Goal: Transaction & Acquisition: Purchase product/service

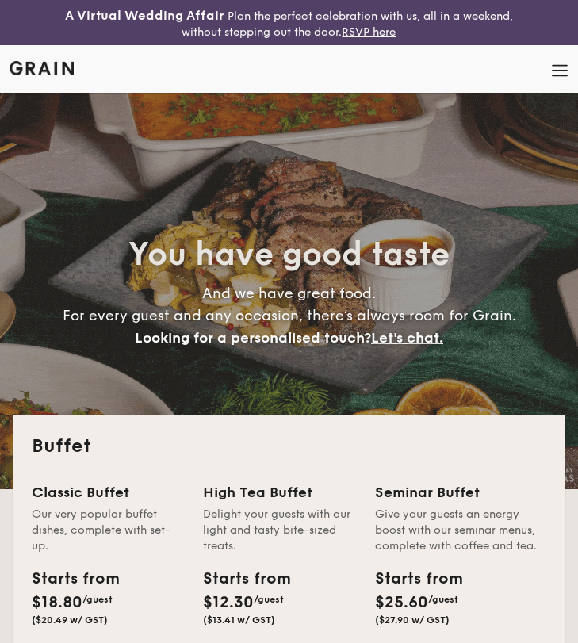
select select
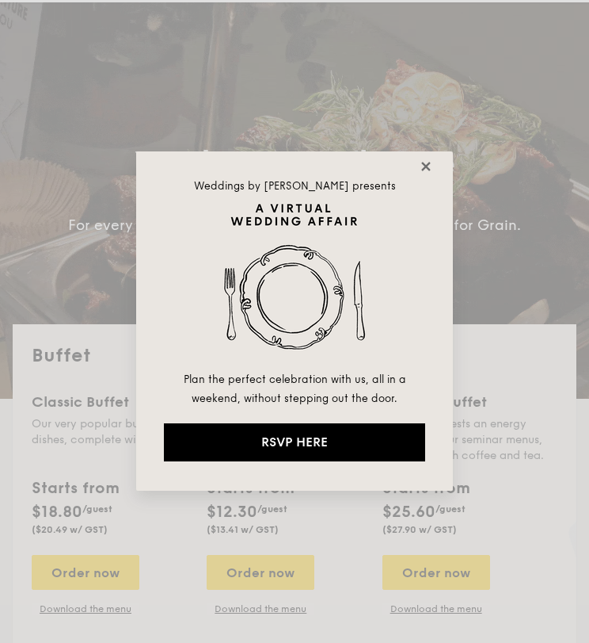
click at [425, 162] on icon at bounding box center [426, 166] width 14 height 14
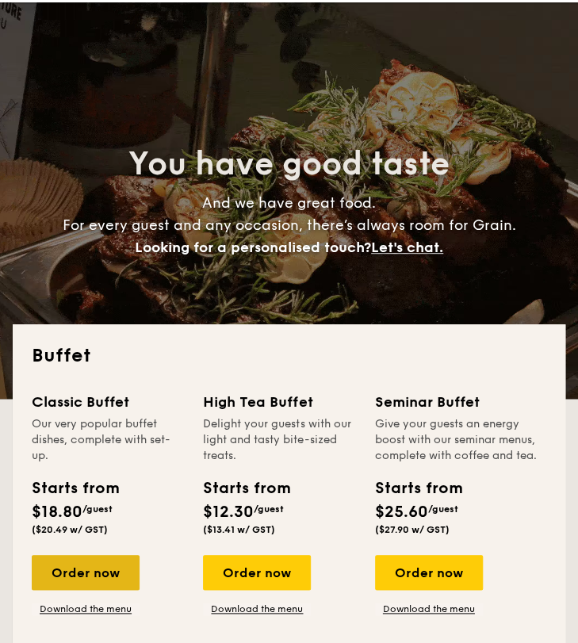
click at [103, 561] on div "Order now" at bounding box center [86, 572] width 108 height 35
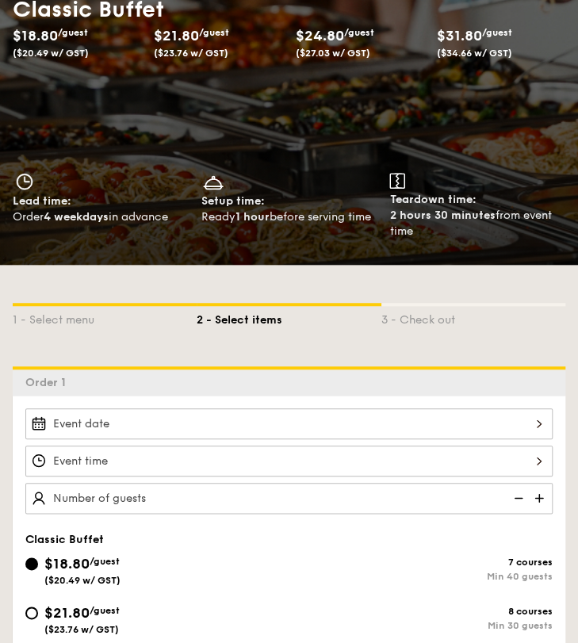
scroll to position [284, 0]
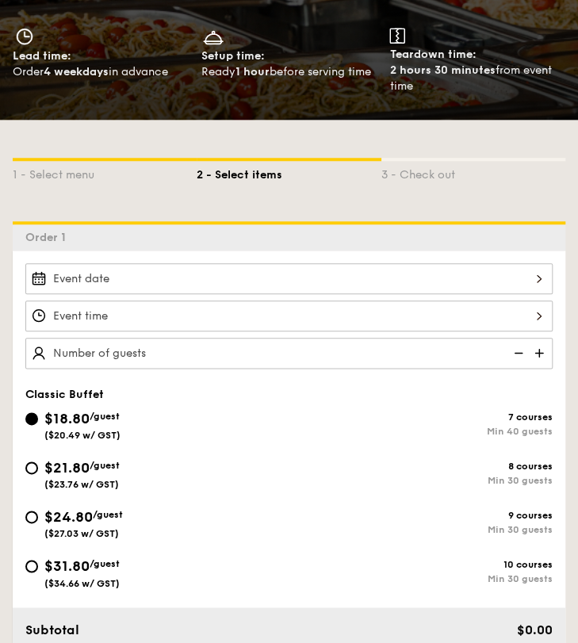
click at [539, 346] on img at bounding box center [540, 353] width 24 height 30
type input "40 guests"
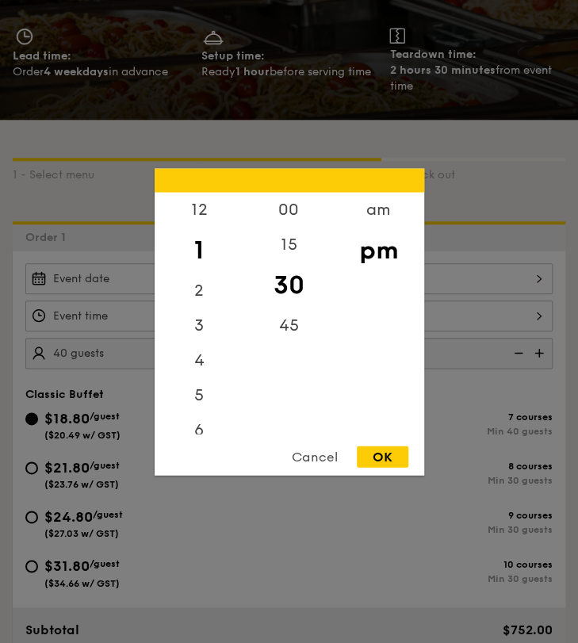
click at [533, 320] on div "12 1 2 3 4 5 6 7 8 9 10 11 00 15 30 45 am pm Cancel OK" at bounding box center [288, 315] width 527 height 31
click at [202, 350] on div "6" at bounding box center [199, 358] width 90 height 46
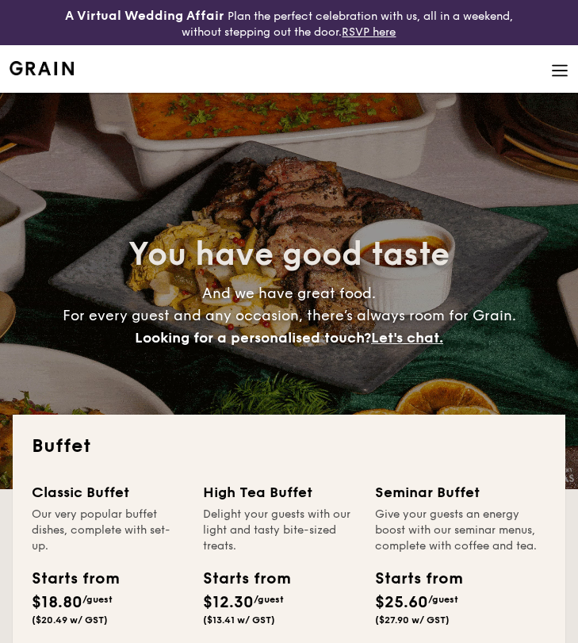
select select
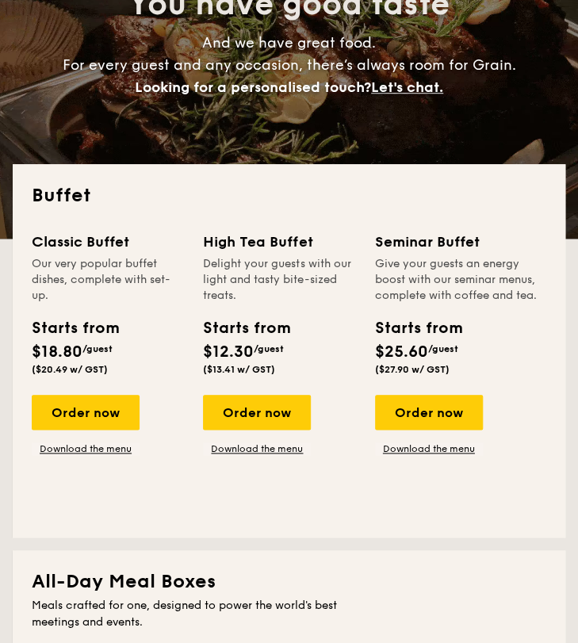
scroll to position [254, 0]
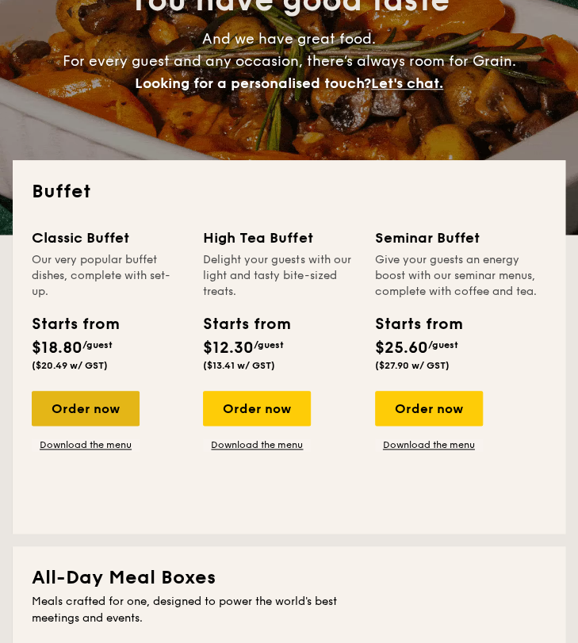
click at [98, 407] on div "Order now" at bounding box center [86, 408] width 108 height 35
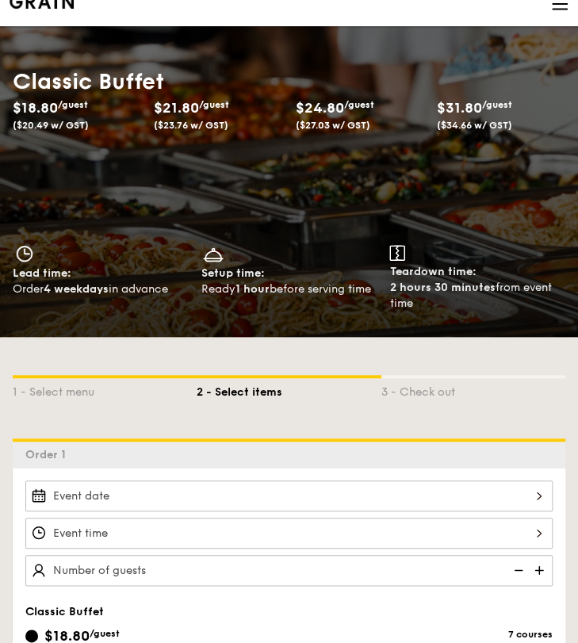
scroll to position [151, 0]
